Goal: Task Accomplishment & Management: Complete application form

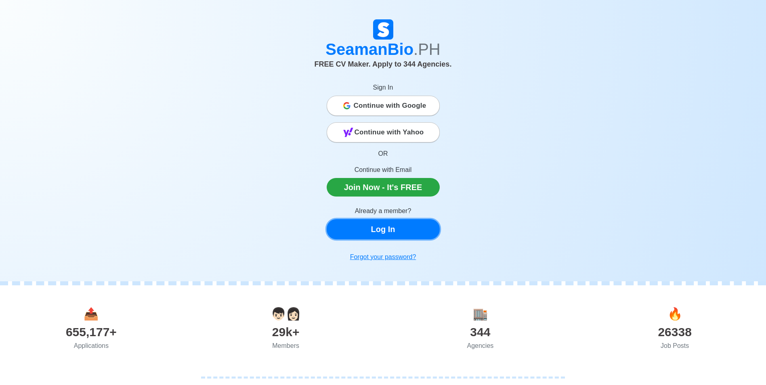
click at [391, 234] on link "Log In" at bounding box center [383, 229] width 113 height 20
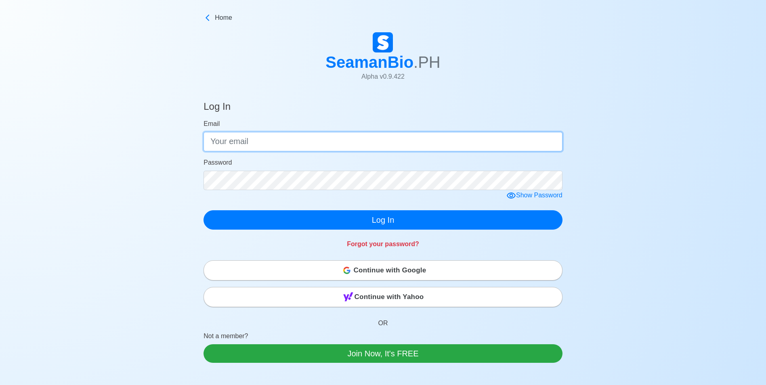
click at [320, 140] on input "Email" at bounding box center [383, 141] width 359 height 19
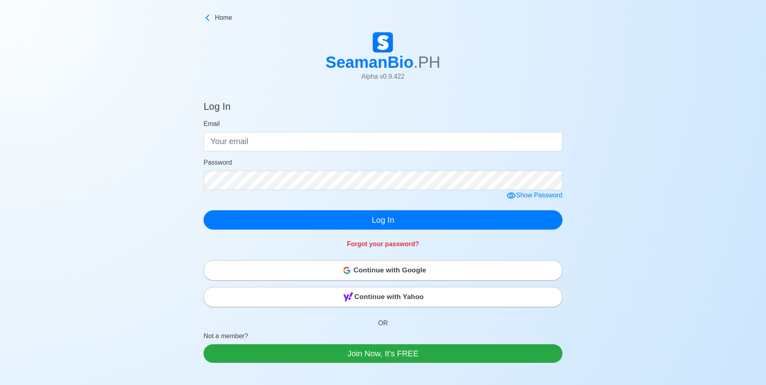
click at [423, 267] on span "Continue with Google" at bounding box center [390, 271] width 73 height 16
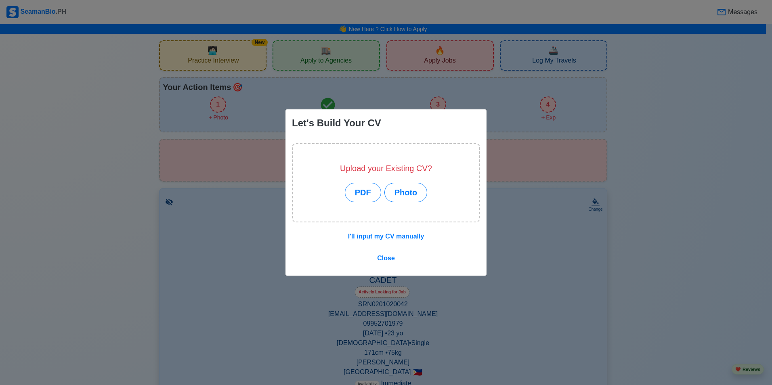
click at [104, 189] on div "Let's Build Your CV Upload your Existing CV? PDF Photo I'll input my CV manuall…" at bounding box center [386, 192] width 772 height 385
click at [384, 259] on span "Close" at bounding box center [386, 258] width 18 height 7
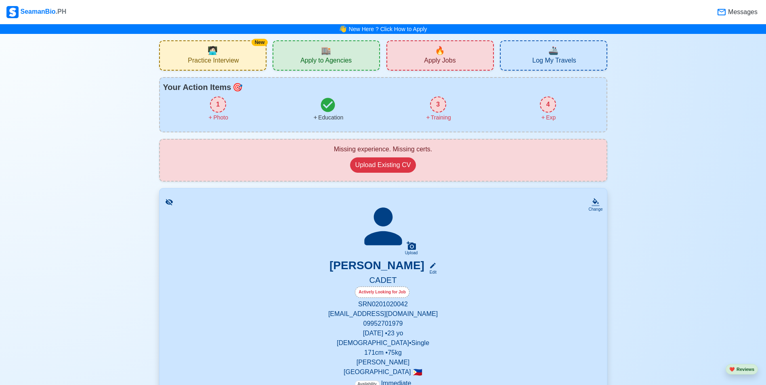
click at [547, 109] on div "4" at bounding box center [548, 105] width 16 height 16
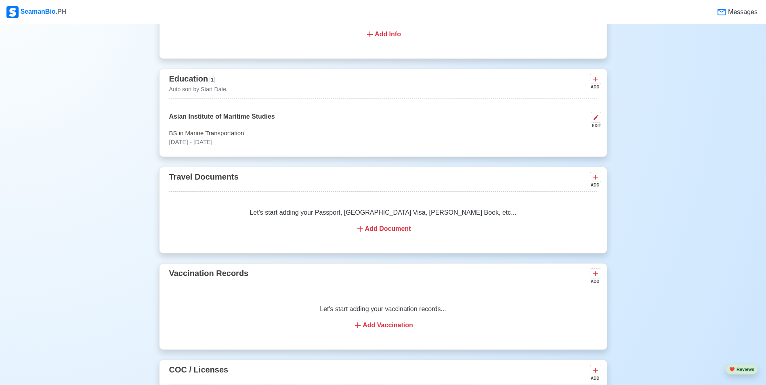
scroll to position [559, 0]
click at [385, 232] on div "Add Document" at bounding box center [383, 231] width 409 height 10
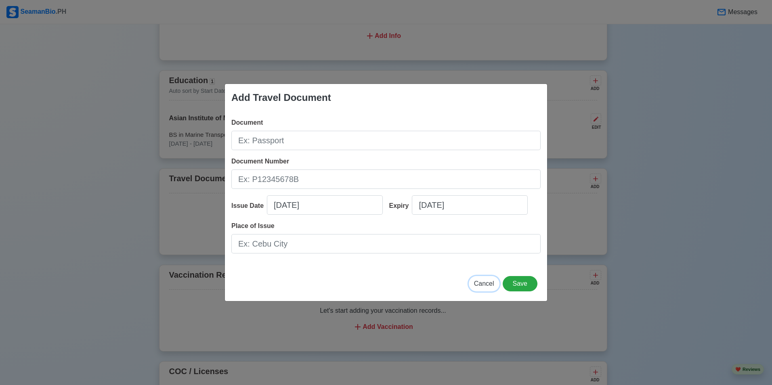
click at [485, 284] on span "Cancel" at bounding box center [484, 283] width 20 height 7
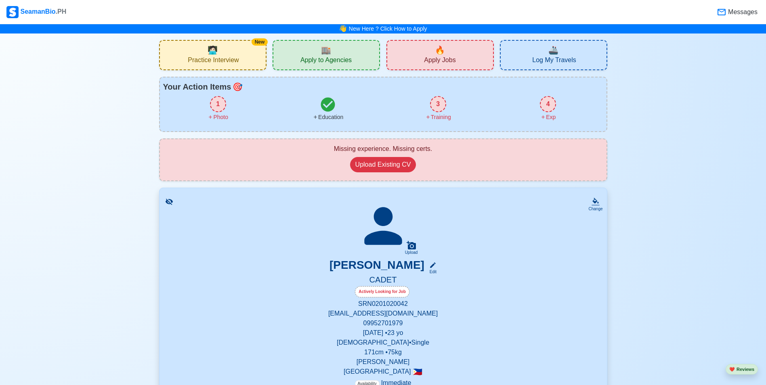
scroll to position [0, 0]
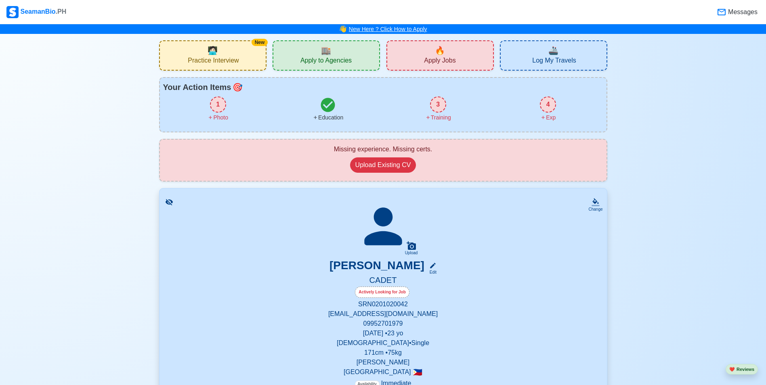
click at [424, 28] on link "New Here ? Click How to Apply" at bounding box center [388, 29] width 78 height 6
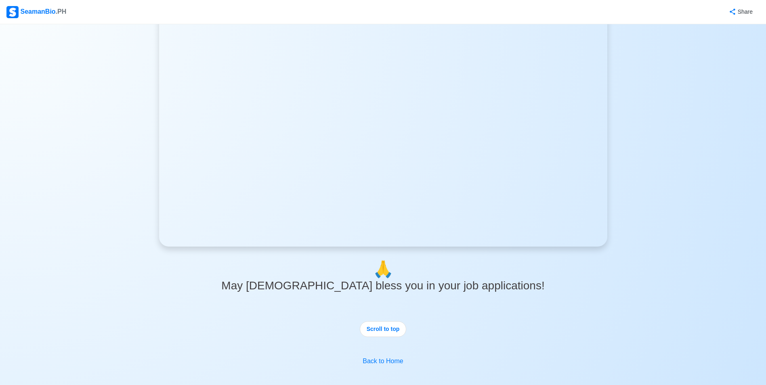
scroll to position [1785, 0]
